Goal: Information Seeking & Learning: Compare options

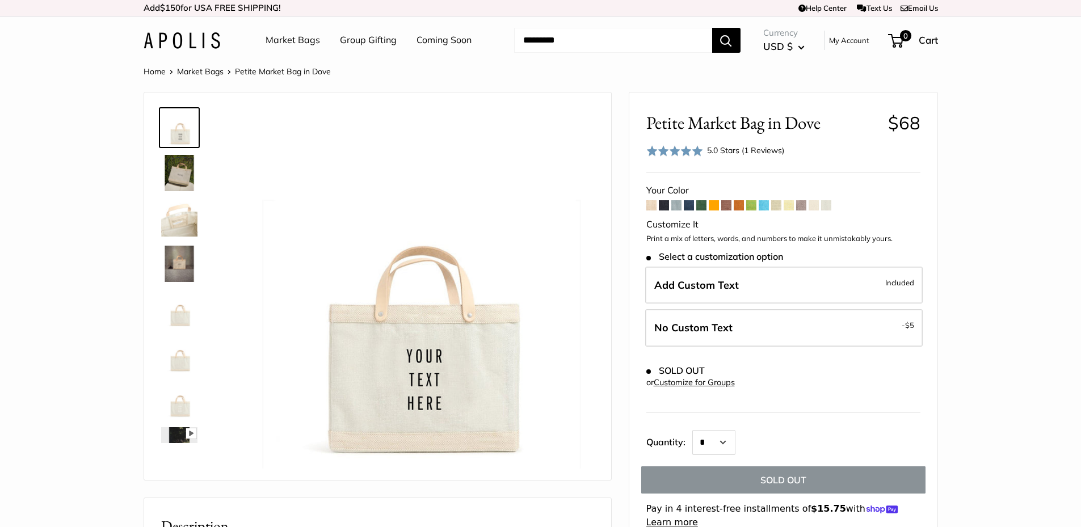
click at [787, 208] on span at bounding box center [789, 205] width 10 height 10
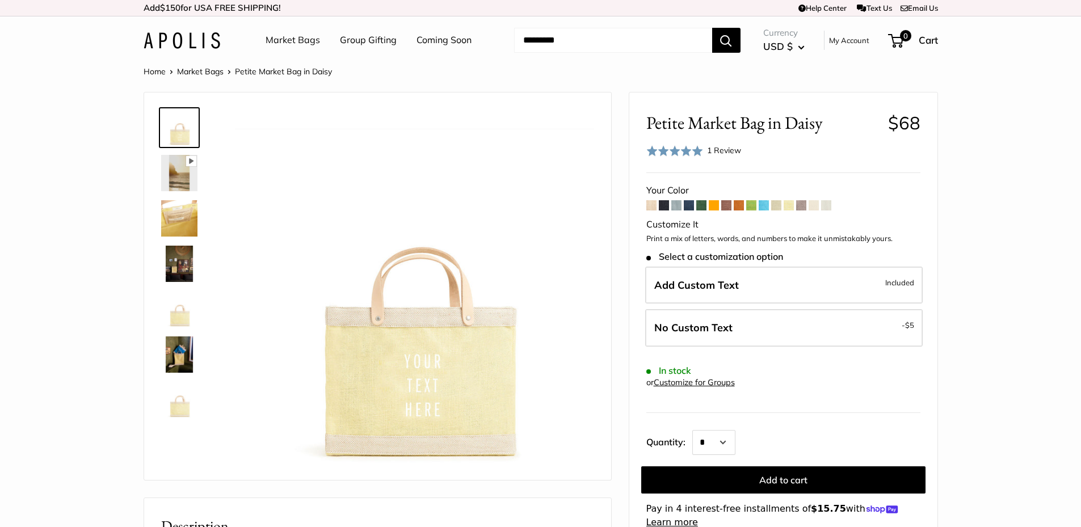
click at [655, 210] on span at bounding box center [652, 205] width 10 height 10
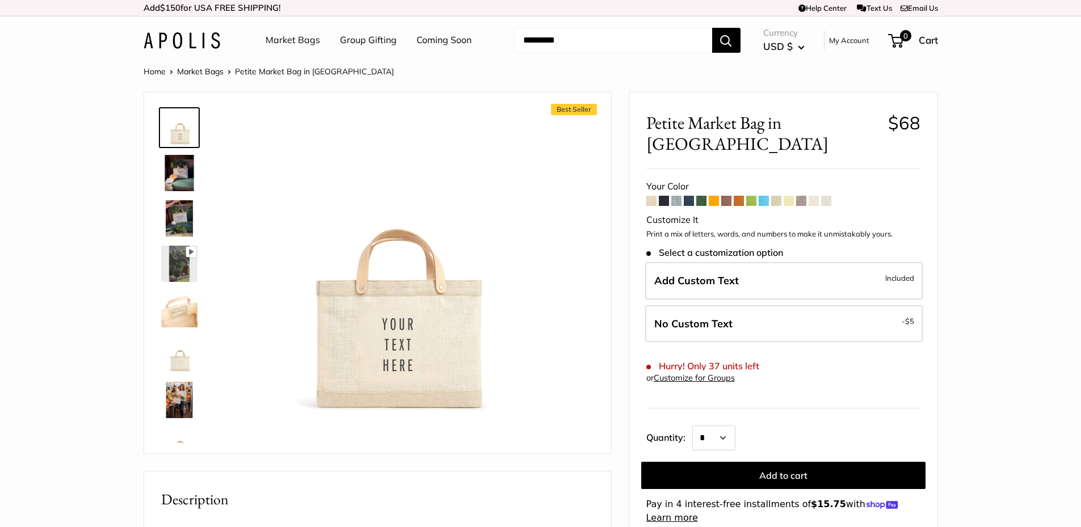
click at [830, 196] on span at bounding box center [826, 201] width 10 height 10
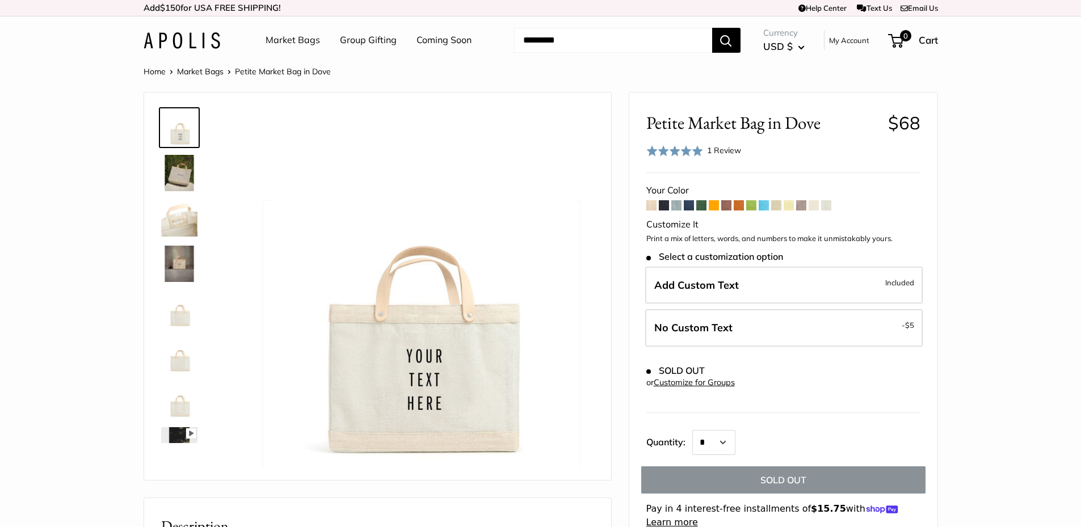
click at [817, 205] on span at bounding box center [814, 205] width 10 height 10
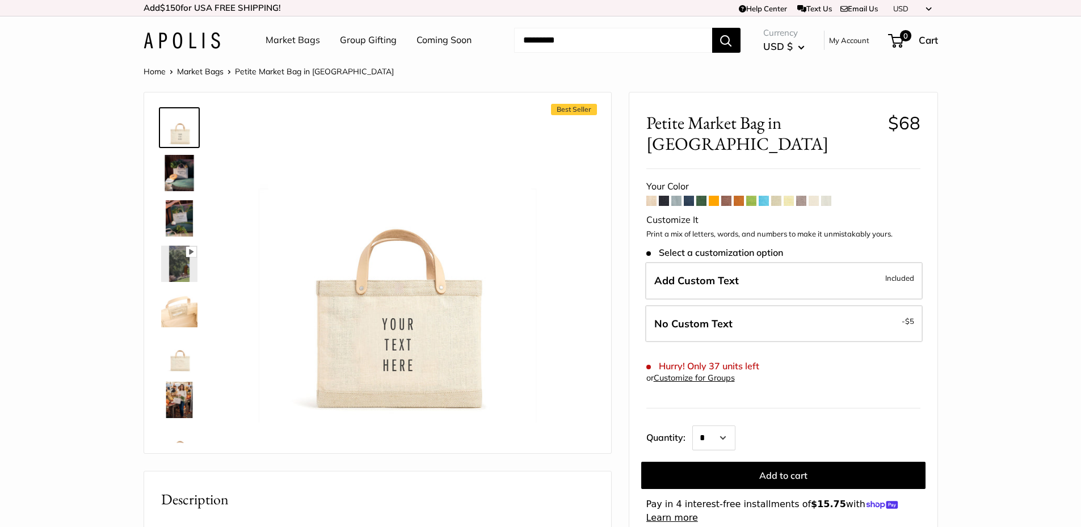
click at [829, 196] on span at bounding box center [826, 201] width 10 height 10
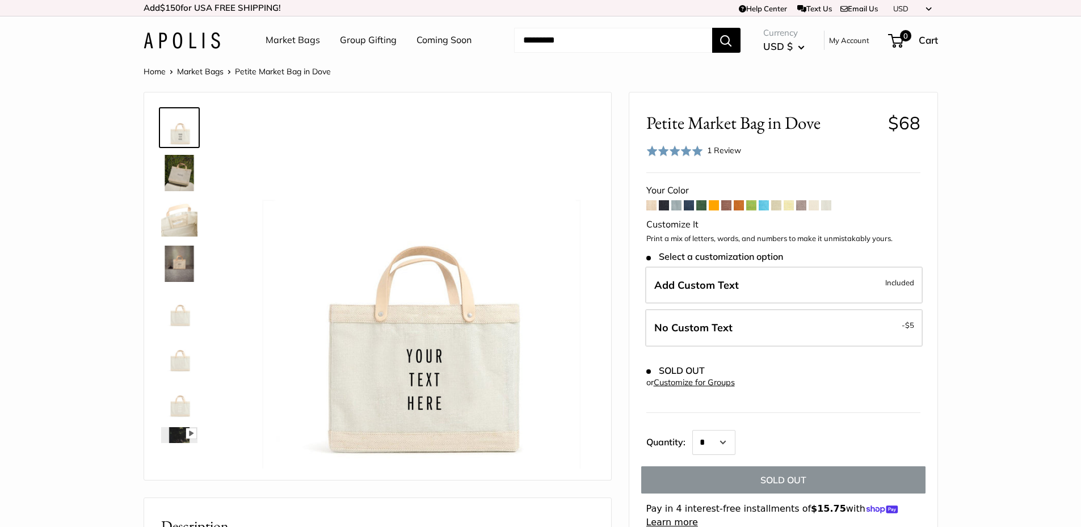
click at [816, 206] on span at bounding box center [814, 205] width 10 height 10
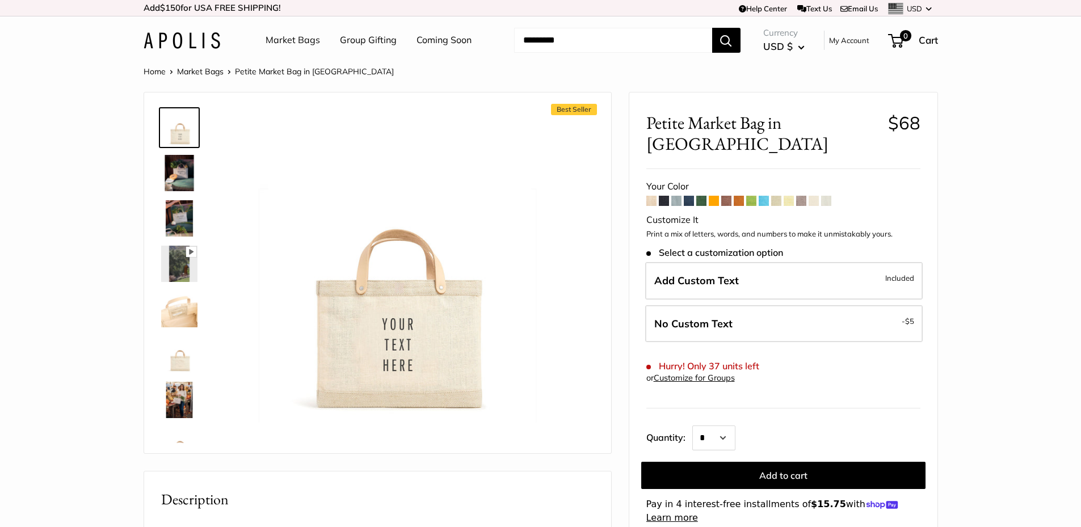
click at [650, 196] on span at bounding box center [652, 201] width 10 height 10
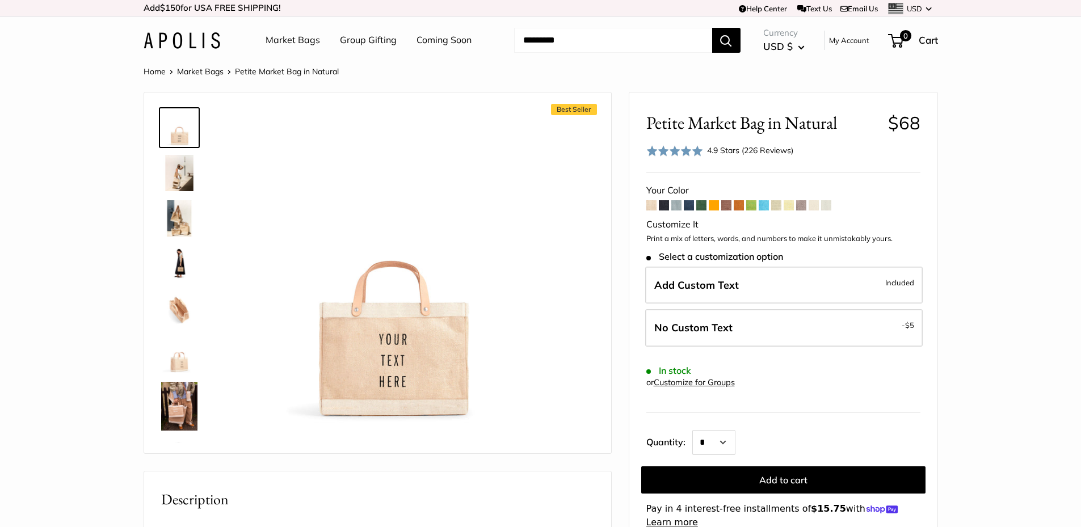
click at [717, 203] on span at bounding box center [714, 205] width 10 height 10
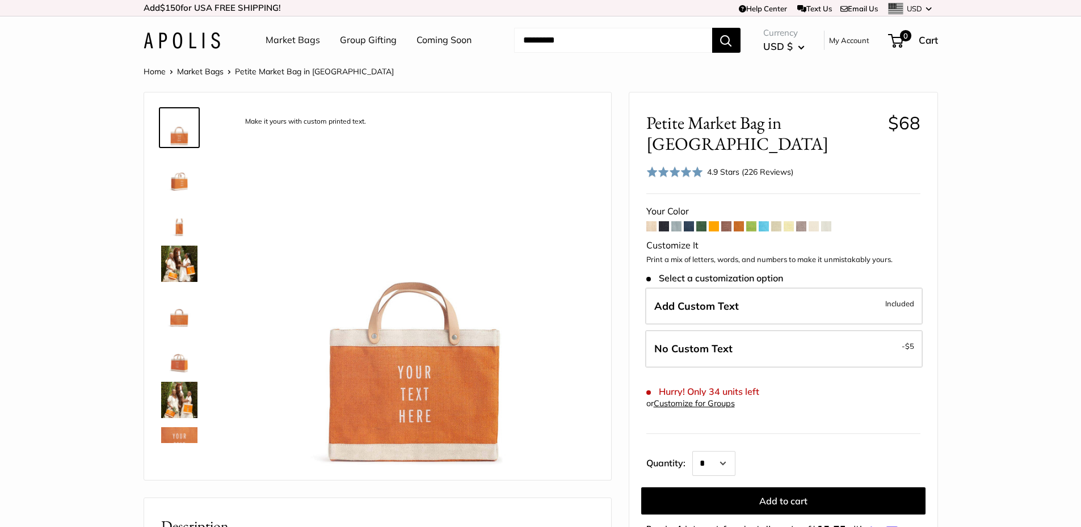
click at [656, 221] on span at bounding box center [652, 226] width 10 height 10
click at [566, 44] on input "Search..." at bounding box center [613, 40] width 198 height 25
click at [712, 28] on button "Search" at bounding box center [726, 40] width 28 height 25
type input "******"
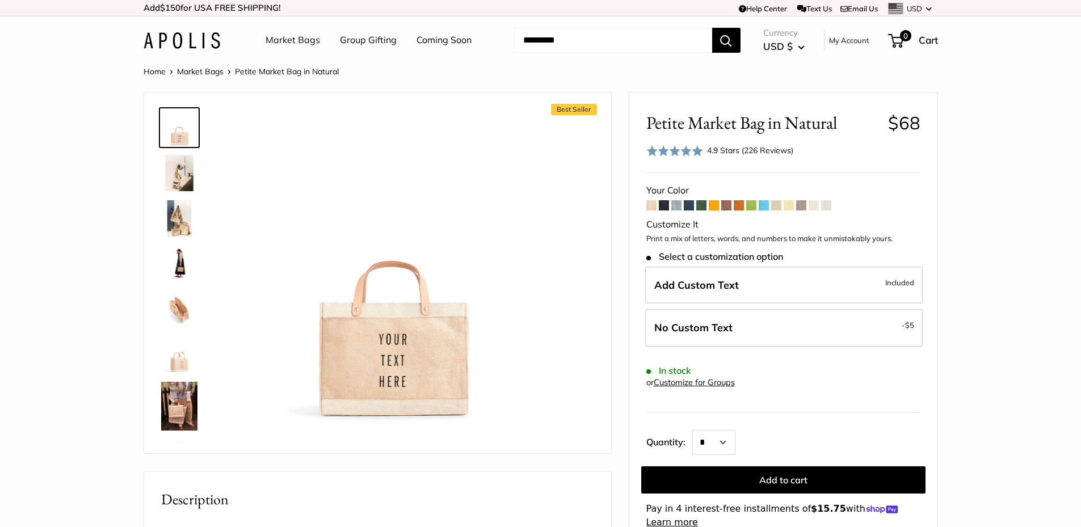
click at [729, 201] on span at bounding box center [727, 205] width 10 height 10
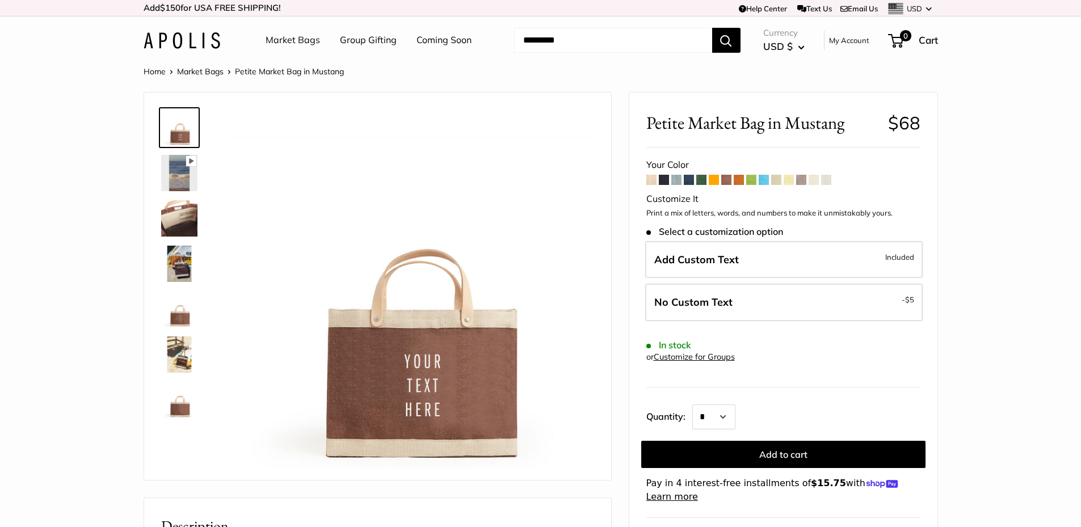
click at [816, 181] on span at bounding box center [814, 180] width 10 height 10
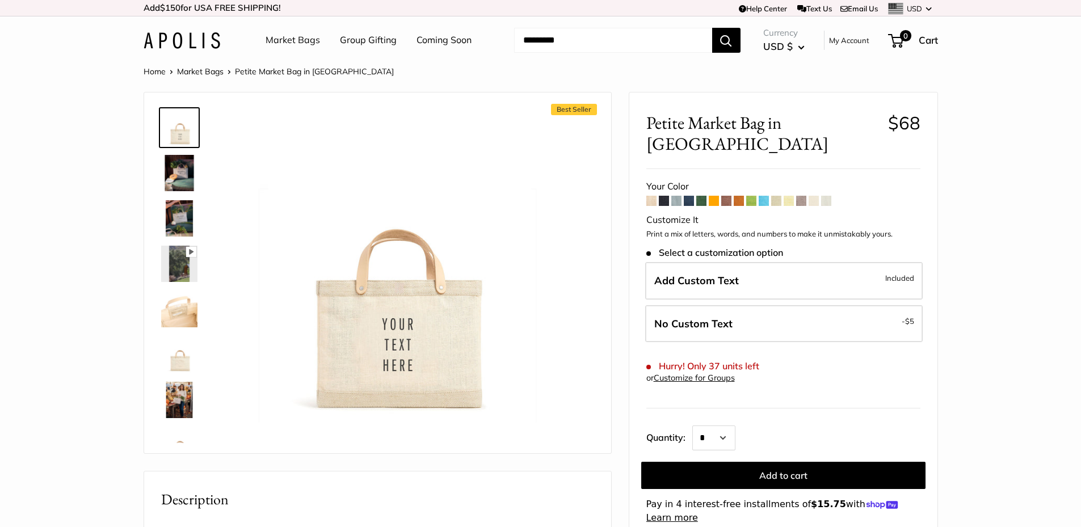
click at [719, 196] on span at bounding box center [714, 201] width 10 height 10
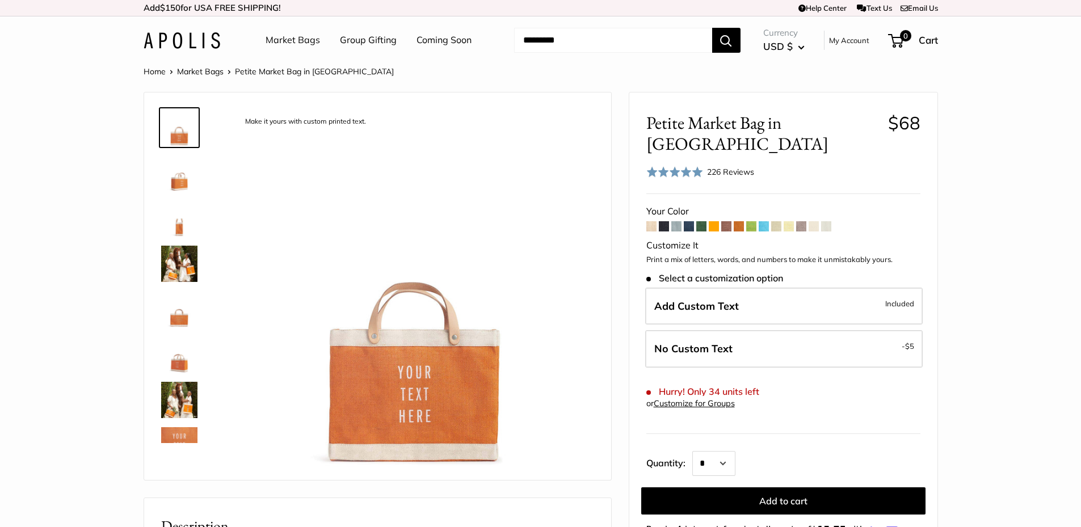
click at [673, 221] on span at bounding box center [677, 226] width 10 height 10
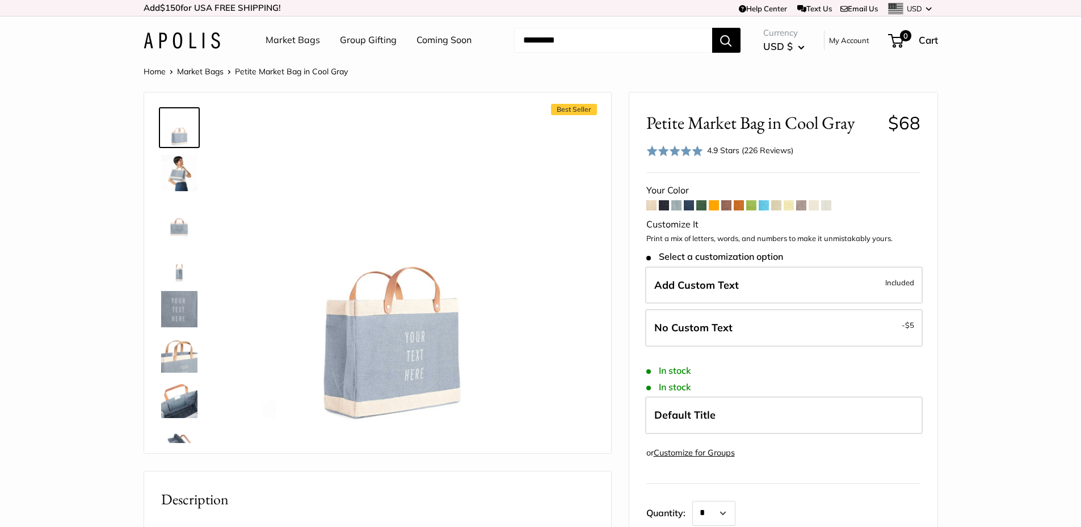
click at [819, 202] on span at bounding box center [814, 205] width 10 height 10
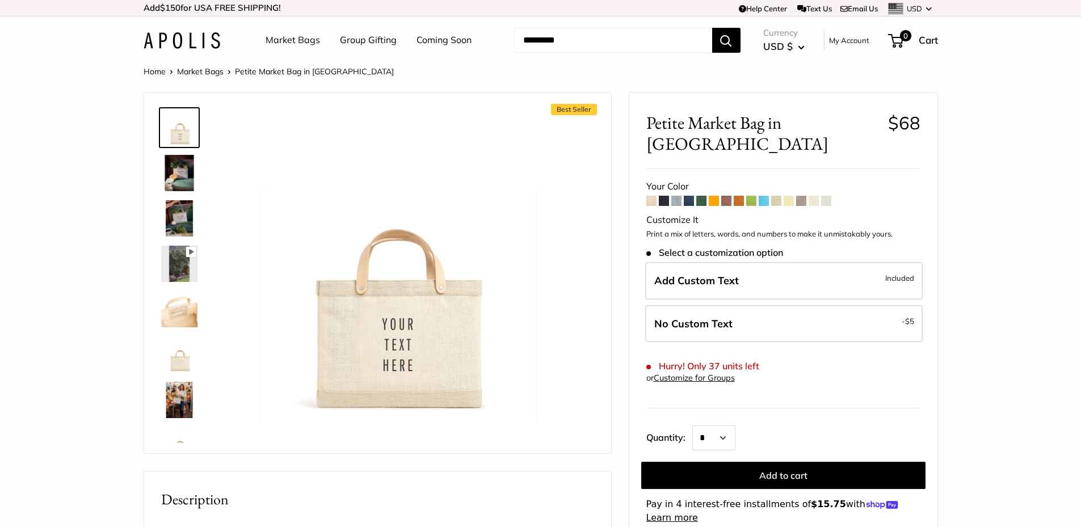
click at [695, 179] on form "Your Color" at bounding box center [784, 351] width 274 height 347
click at [727, 196] on span at bounding box center [727, 201] width 10 height 10
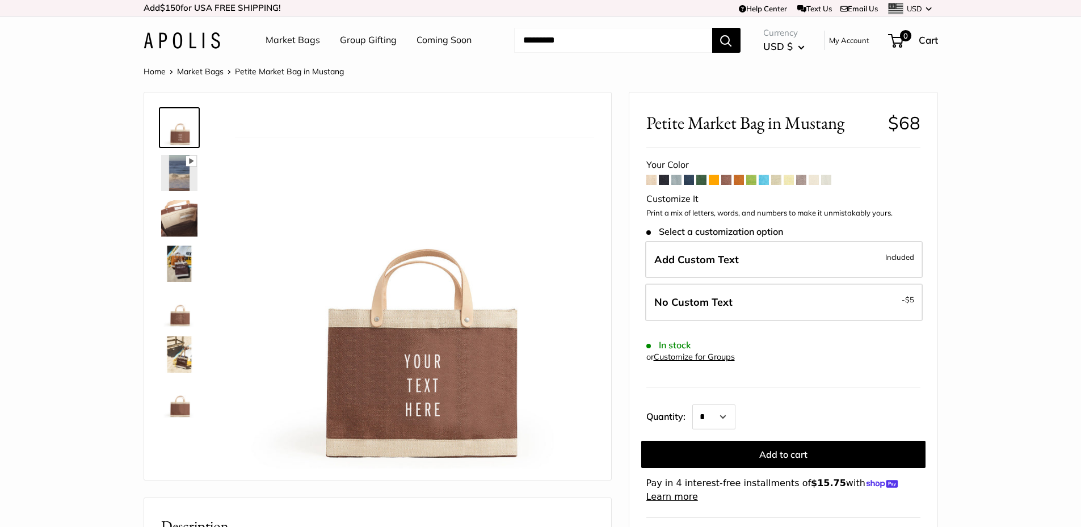
click at [831, 130] on span "Petite Market Bag in Mustang" at bounding box center [763, 122] width 233 height 21
click at [831, 129] on span "Petite Market Bag in Mustang" at bounding box center [763, 122] width 233 height 21
copy span "Mustang"
